Goal: Transaction & Acquisition: Purchase product/service

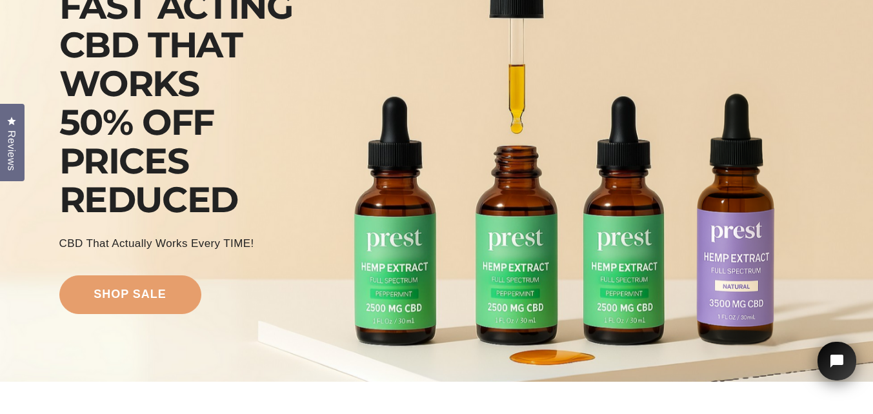
scroll to position [129, 0]
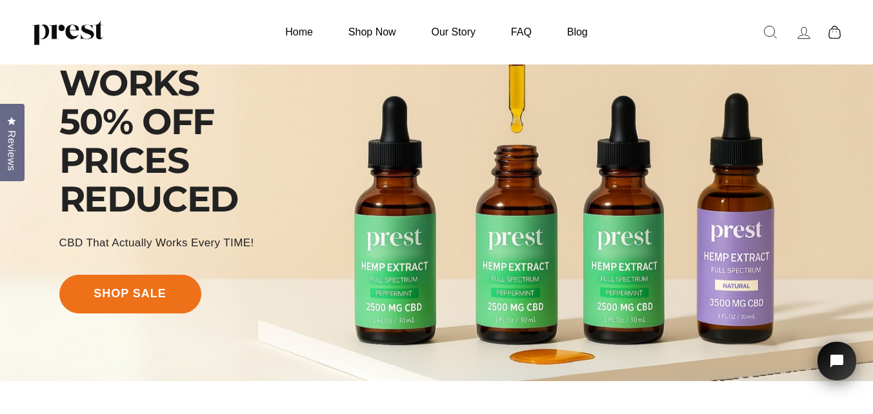
click at [145, 298] on link "shop sale" at bounding box center [130, 294] width 142 height 39
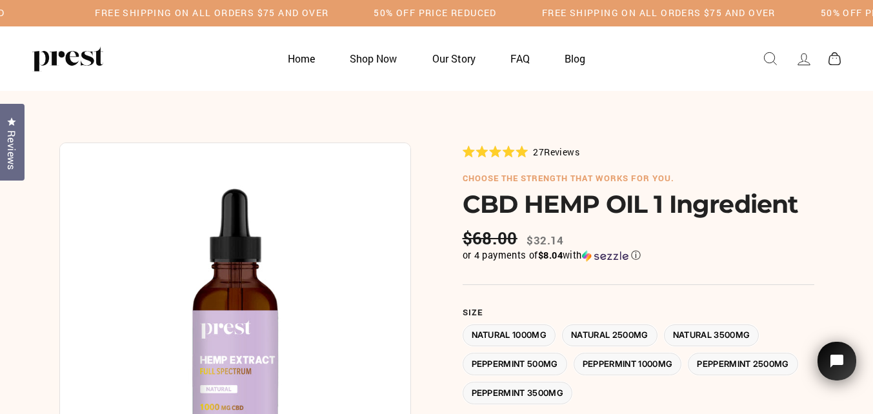
scroll to position [64, 0]
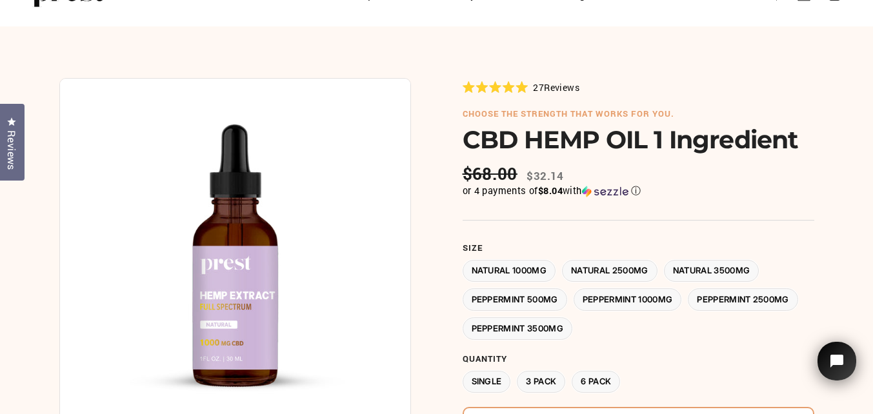
click at [493, 301] on label "Peppermint 500MG" at bounding box center [514, 299] width 104 height 23
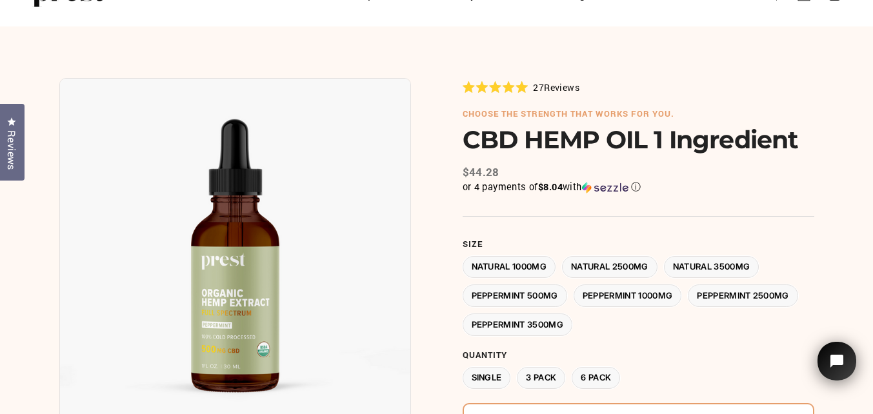
click at [546, 377] on label "3 Pack" at bounding box center [541, 378] width 48 height 23
click at [613, 287] on label "Peppermint 1000MG" at bounding box center [627, 295] width 108 height 23
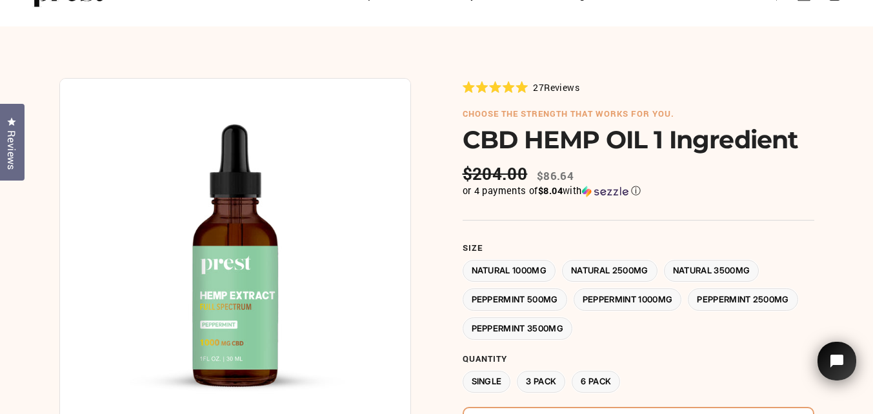
click at [530, 268] on label "Natural 1000MG" at bounding box center [509, 271] width 94 height 23
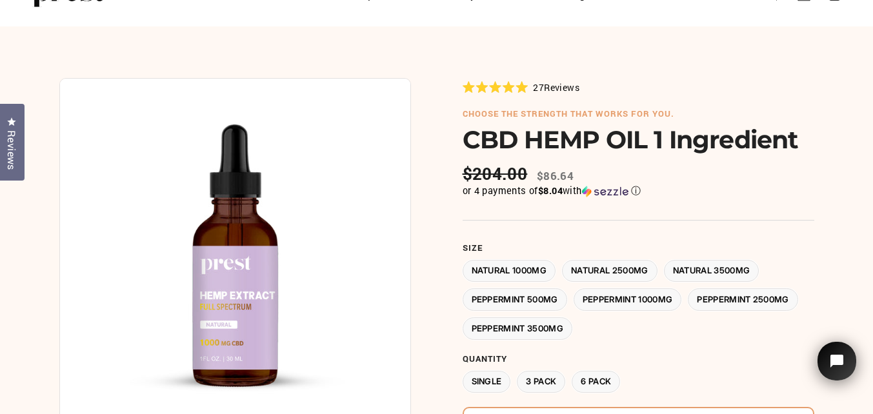
click at [629, 299] on label "Peppermint 1000MG" at bounding box center [627, 299] width 108 height 23
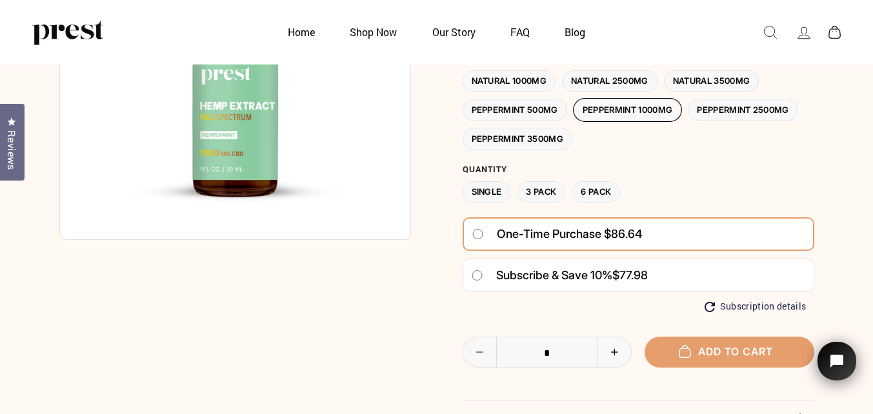
scroll to position [129, 0]
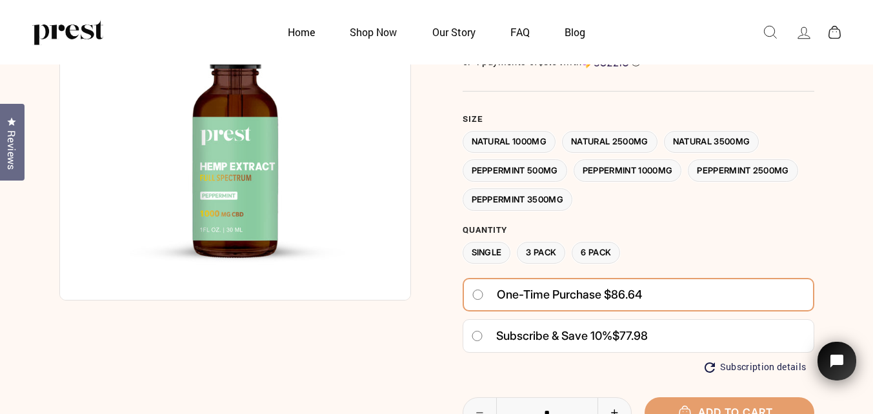
click at [605, 257] on label "6 Pack" at bounding box center [595, 253] width 48 height 23
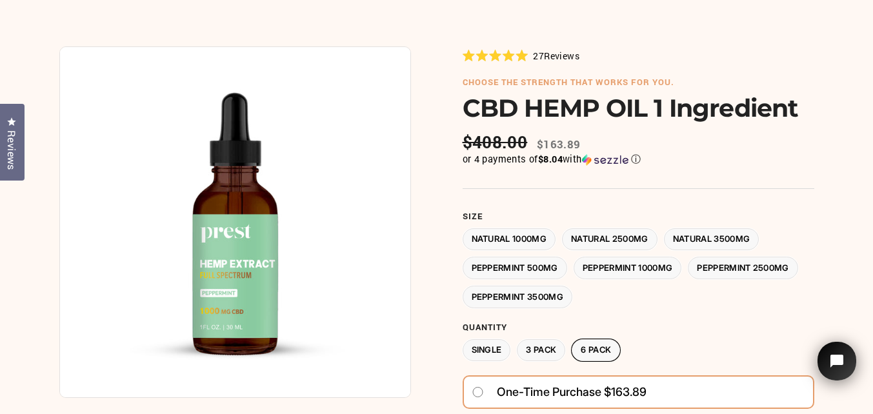
scroll to position [64, 0]
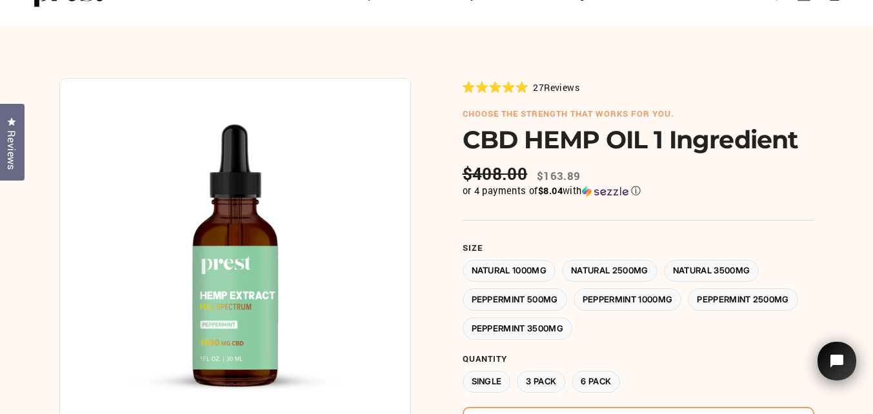
click at [547, 381] on label "3 Pack" at bounding box center [541, 382] width 48 height 23
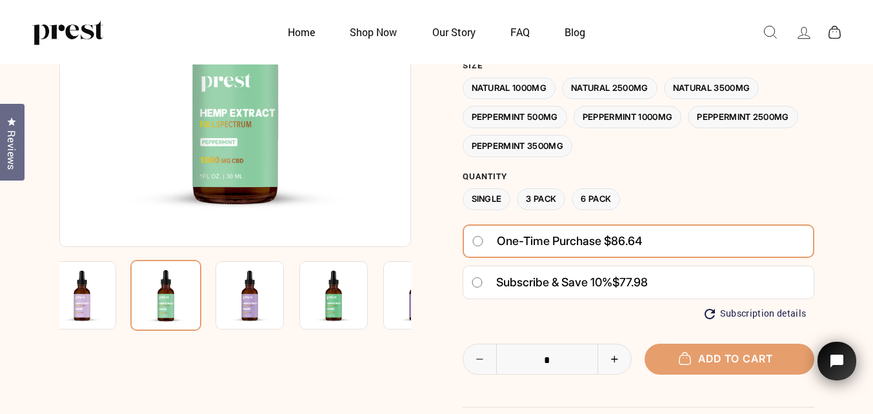
scroll to position [64, 0]
